Goal: Information Seeking & Learning: Learn about a topic

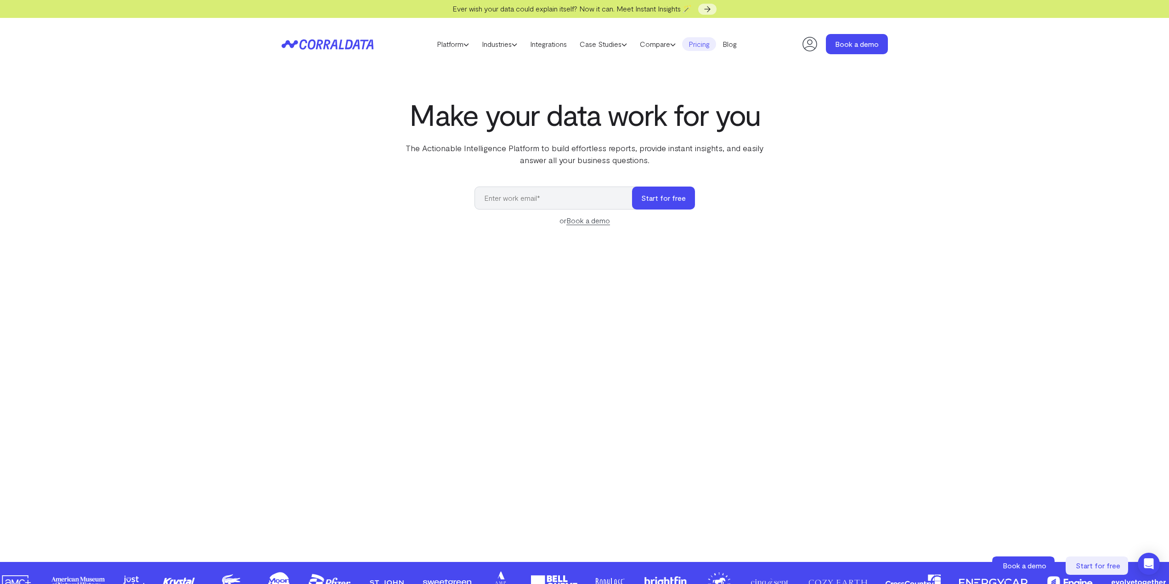
click at [714, 46] on link "Pricing" at bounding box center [699, 44] width 34 height 14
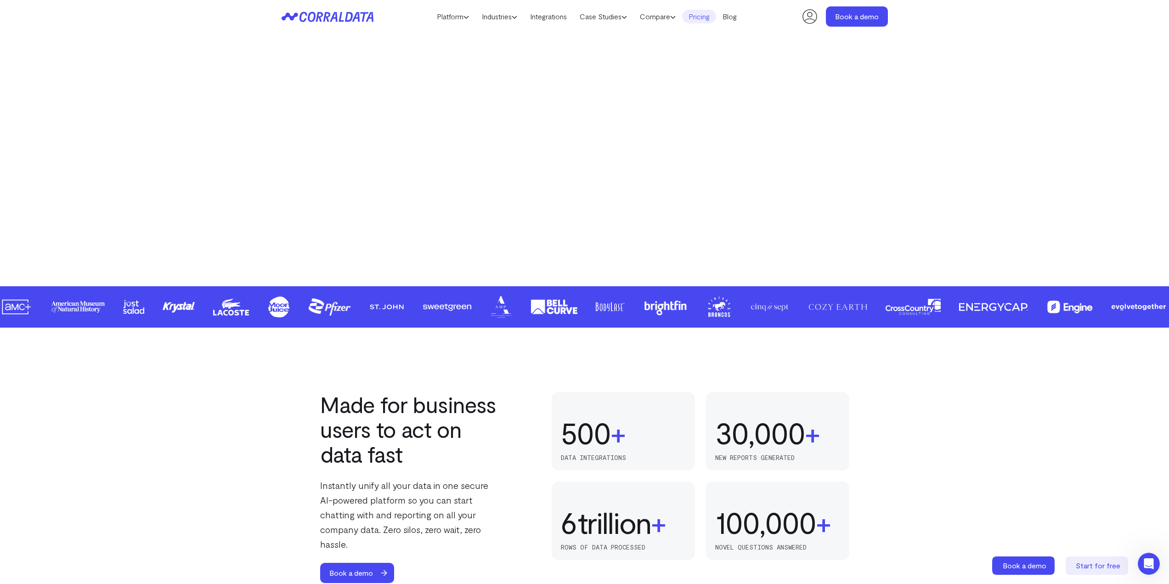
click at [710, 14] on link "Pricing" at bounding box center [699, 17] width 34 height 14
